Goal: Transaction & Acquisition: Purchase product/service

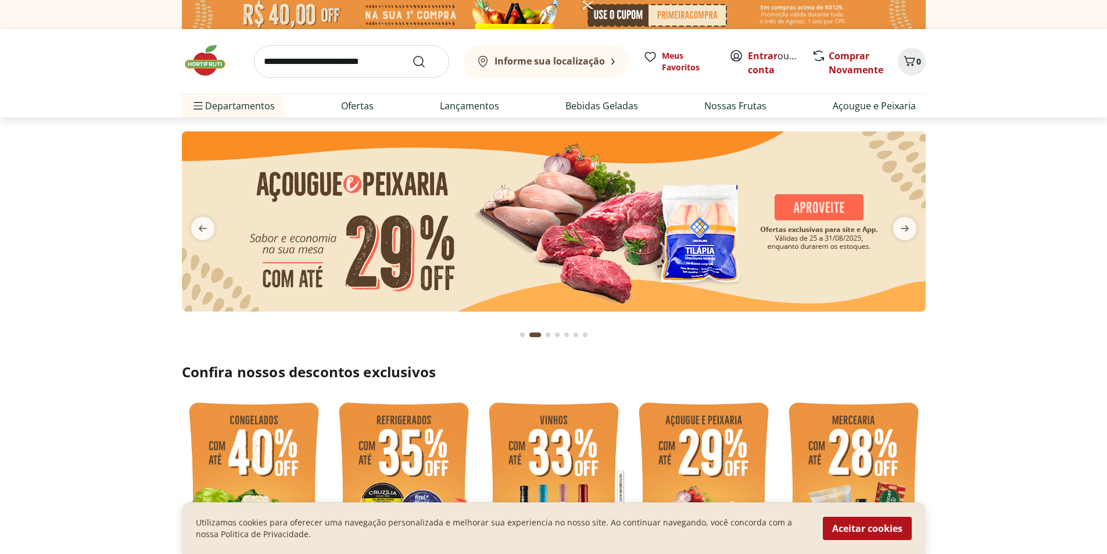
click at [347, 241] on img at bounding box center [554, 221] width 744 height 180
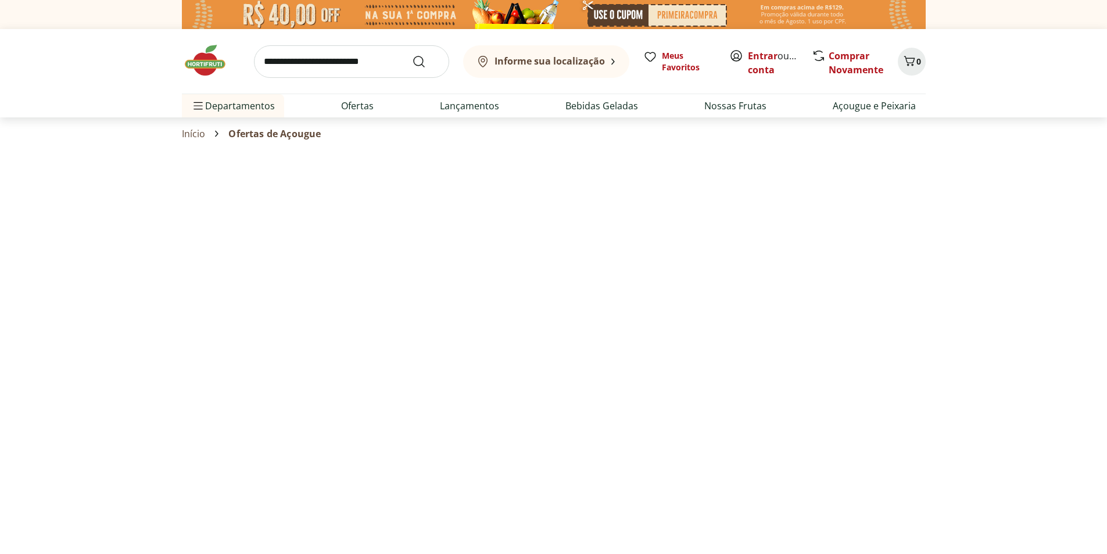
select select "**********"
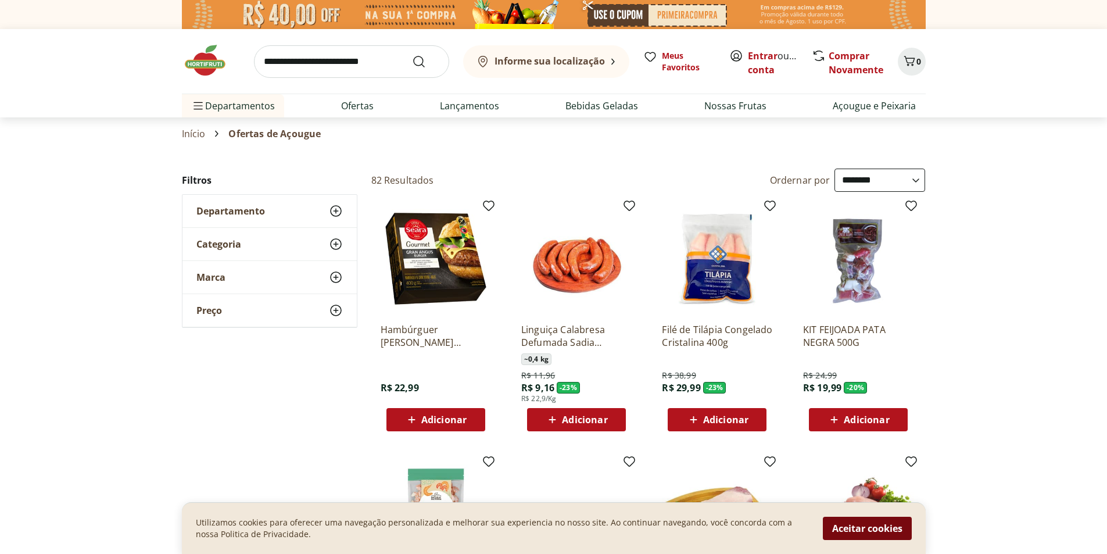
click at [871, 526] on button "Aceitar cookies" at bounding box center [867, 528] width 89 height 23
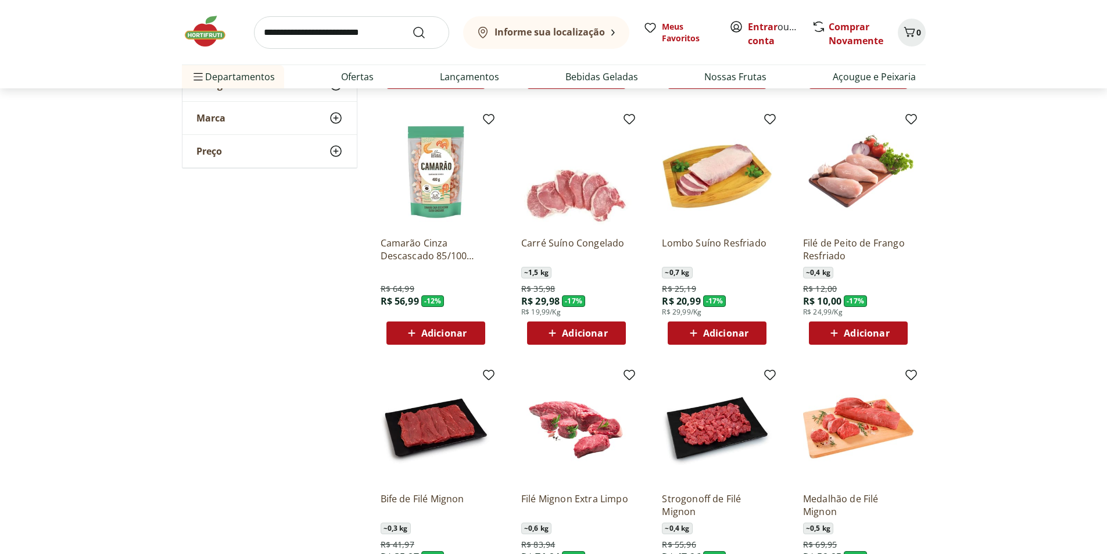
scroll to position [349, 0]
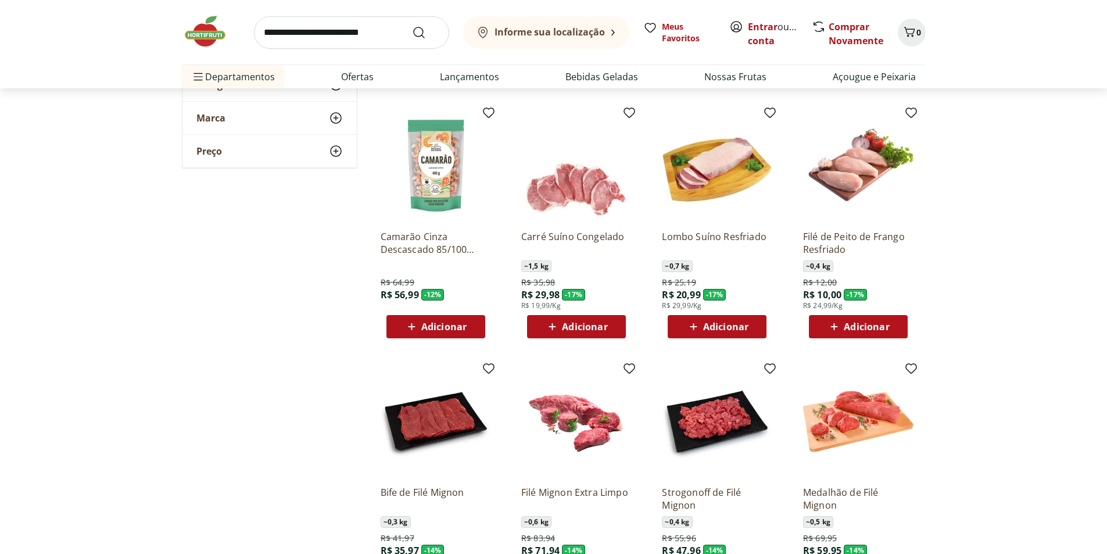
click at [707, 327] on span "Adicionar" at bounding box center [725, 326] width 45 height 9
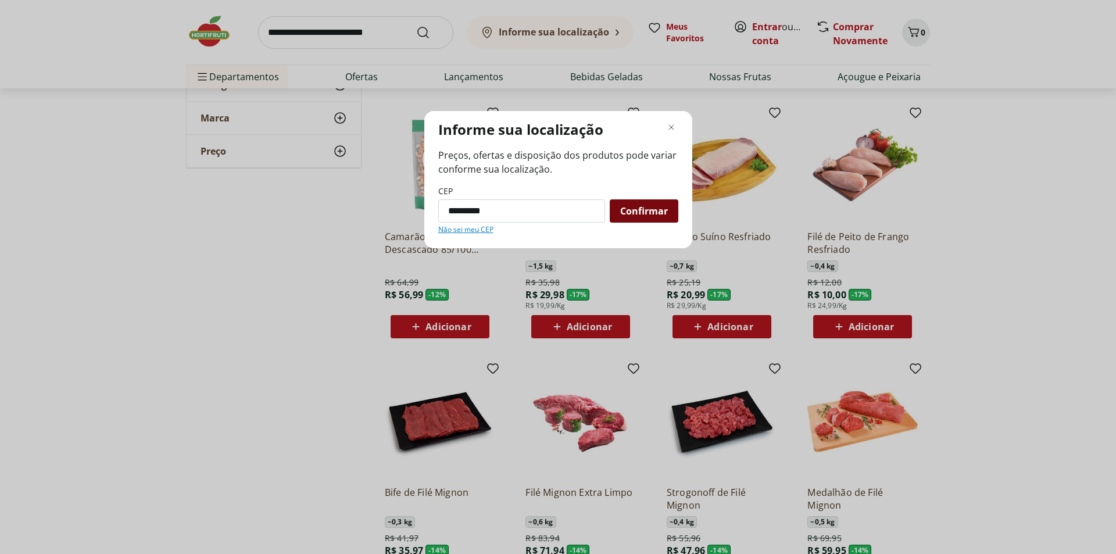
type input "*********"
click at [660, 209] on span "Confirmar" at bounding box center [644, 210] width 48 height 9
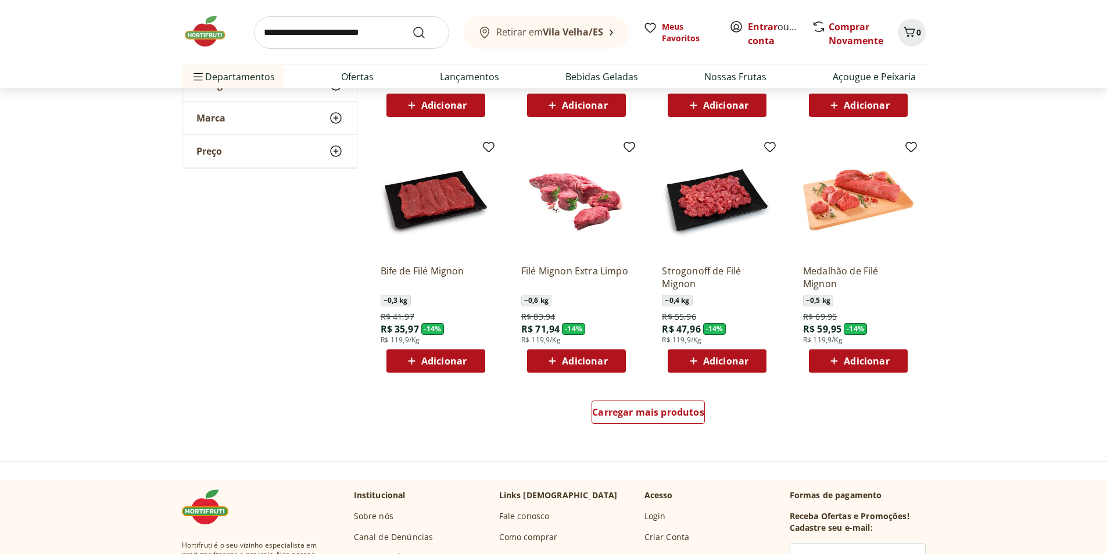
scroll to position [581, 0]
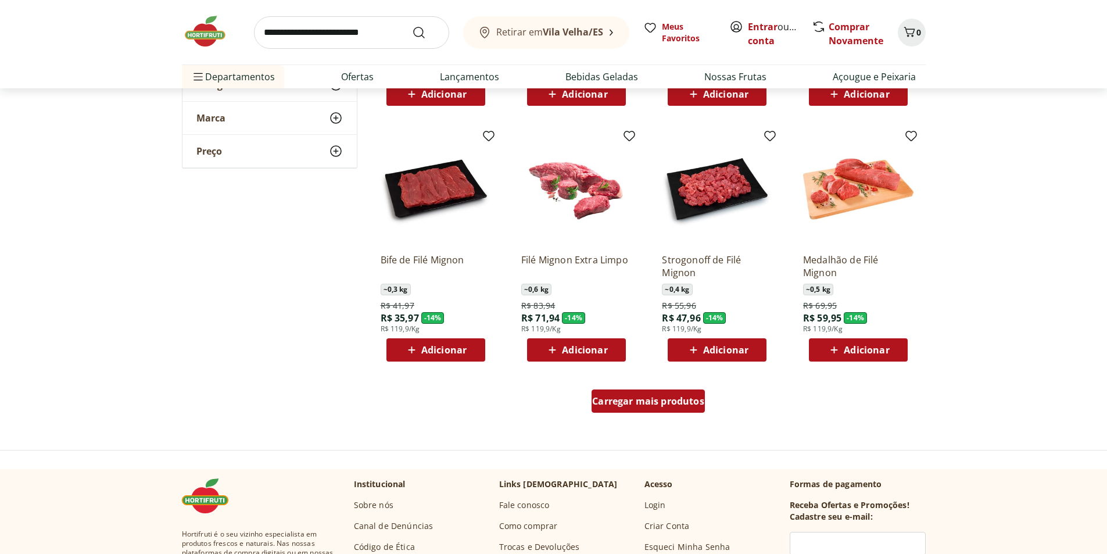
click at [647, 400] on span "Carregar mais produtos" at bounding box center [648, 400] width 112 height 9
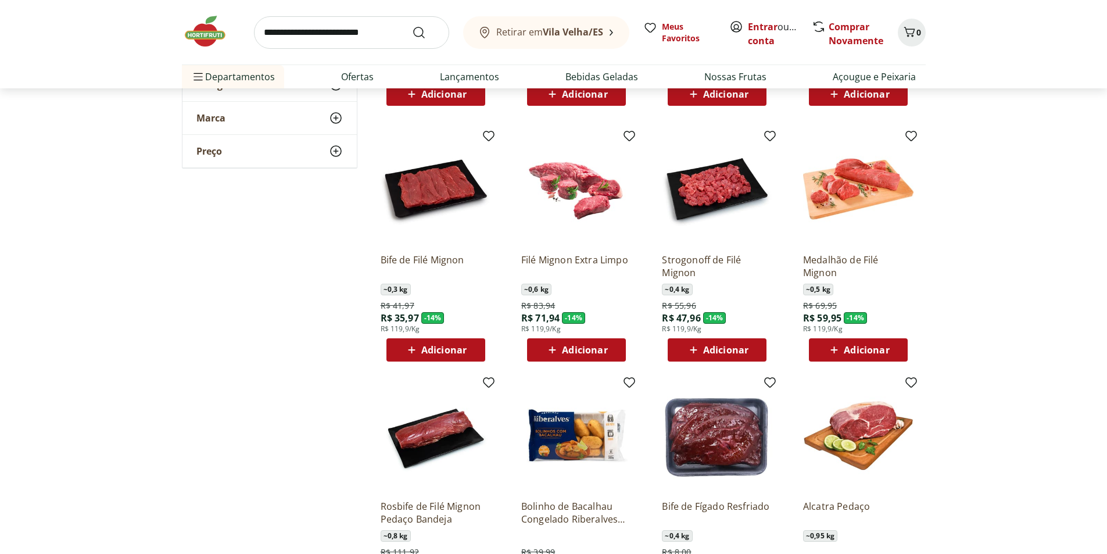
scroll to position [639, 0]
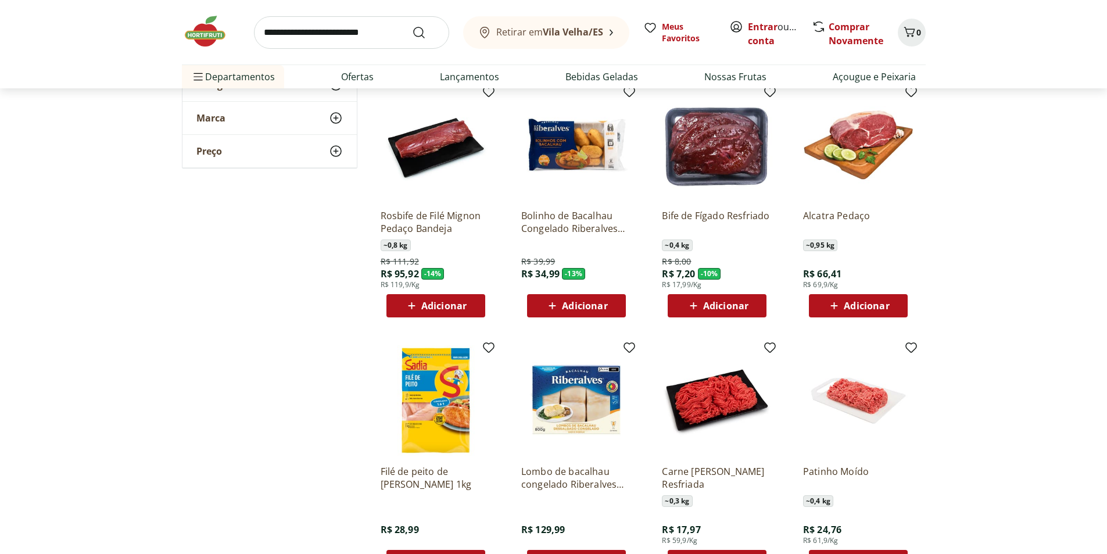
scroll to position [1162, 0]
